Goal: Task Accomplishment & Management: Use online tool/utility

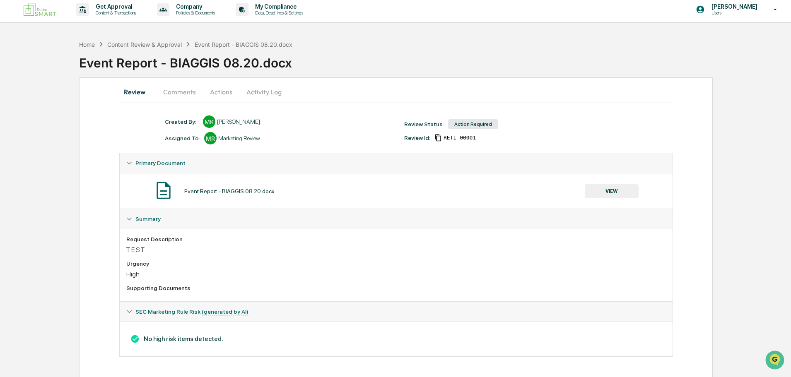
scroll to position [4, 0]
click at [174, 93] on button "Comments" at bounding box center [180, 91] width 46 height 20
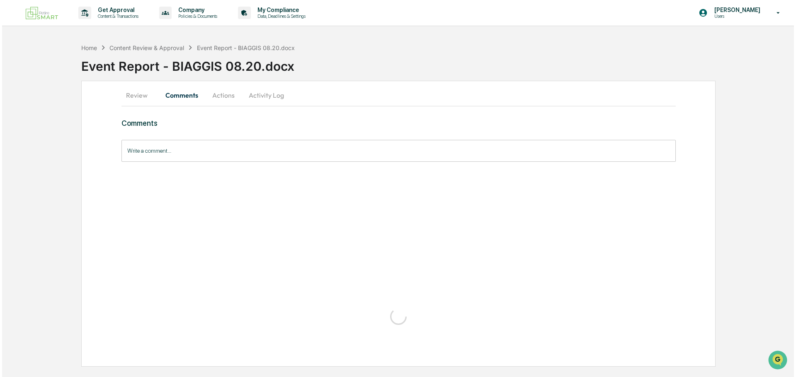
scroll to position [0, 0]
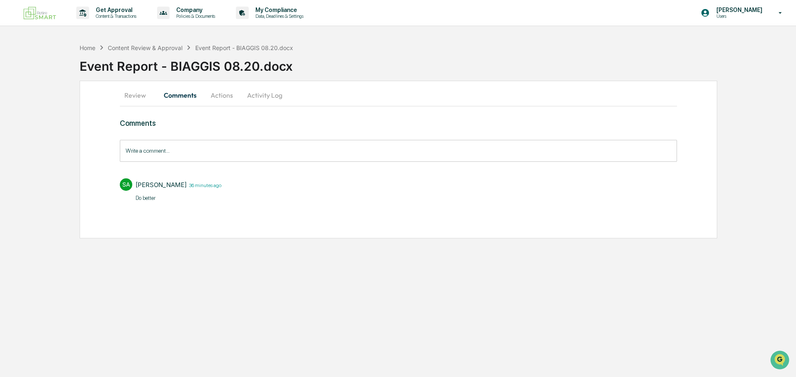
click at [230, 95] on button "Actions" at bounding box center [221, 95] width 37 height 20
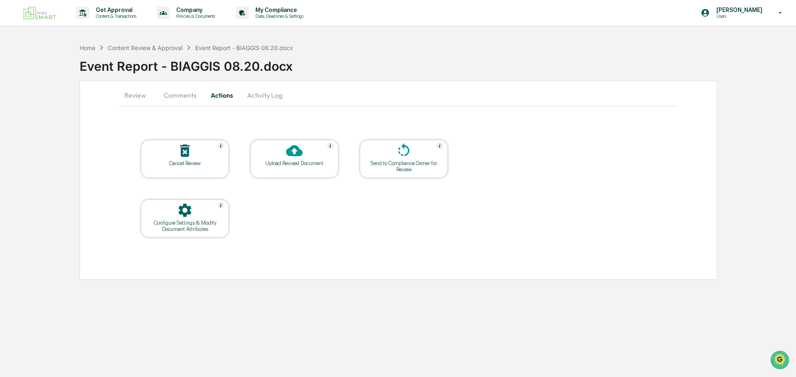
click at [396, 156] on icon at bounding box center [403, 151] width 17 height 17
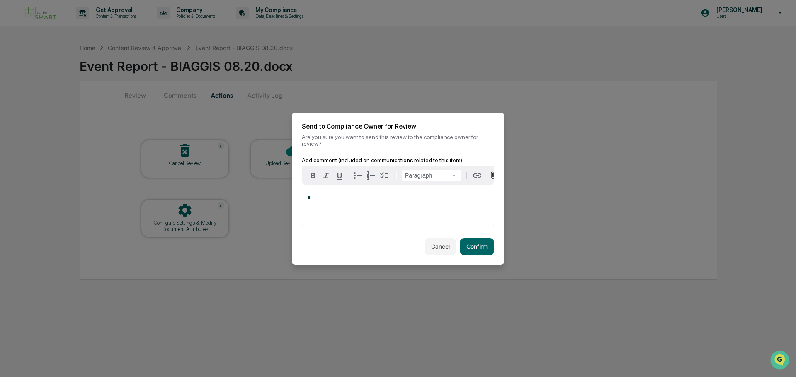
click at [442, 244] on button "Cancel" at bounding box center [440, 247] width 32 height 17
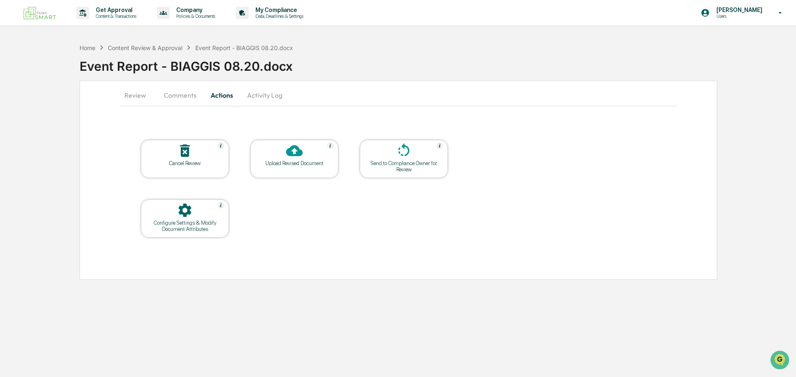
click at [296, 162] on div "Upload Revised Document" at bounding box center [294, 163] width 75 height 6
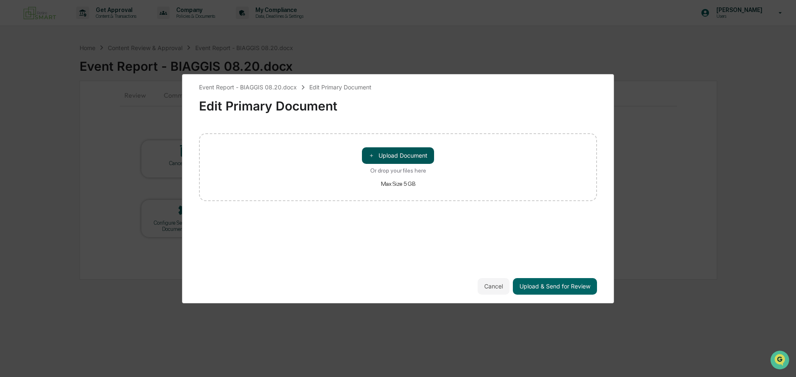
click at [384, 152] on button "＋ Upload Document" at bounding box center [398, 155] width 72 height 17
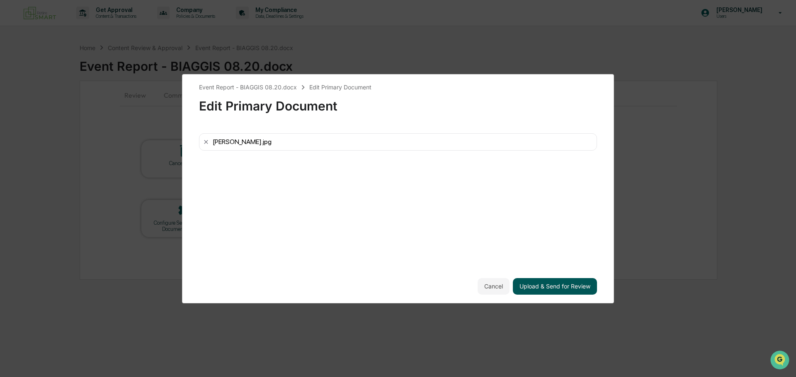
click at [551, 285] on button "Upload & Send for Review" at bounding box center [555, 286] width 84 height 17
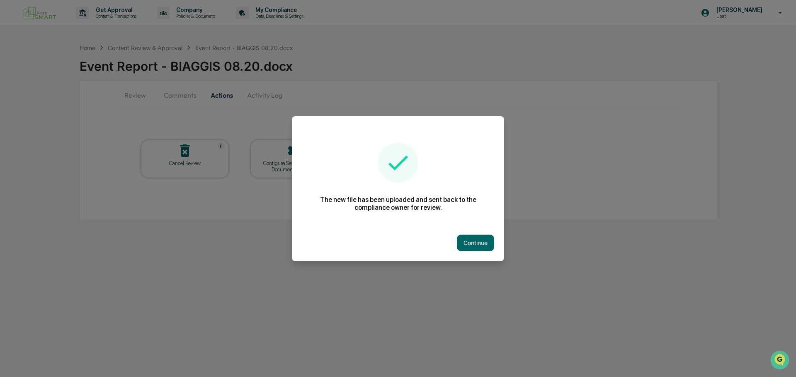
click at [467, 234] on div "Continue" at bounding box center [398, 243] width 212 height 36
click at [473, 244] on button "Continue" at bounding box center [475, 243] width 37 height 17
